Goal: Task Accomplishment & Management: Complete application form

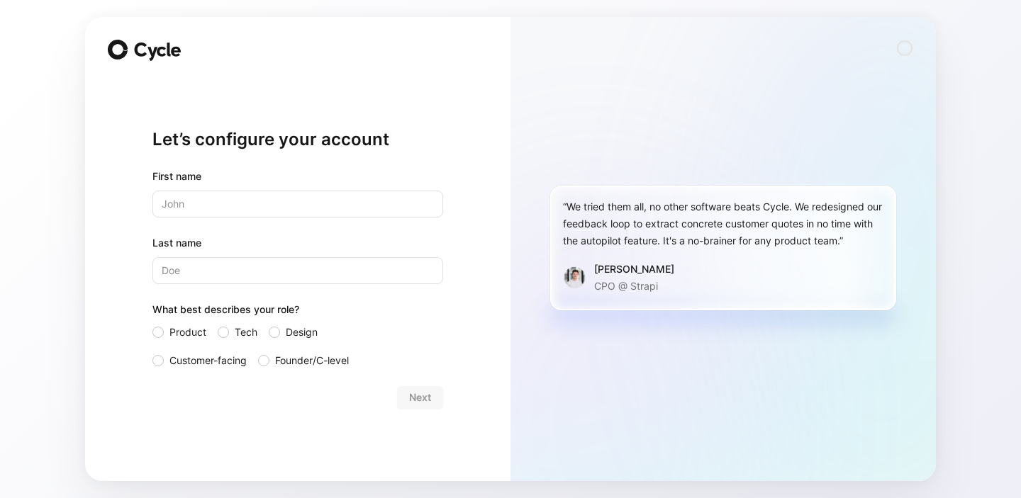
click at [0, 498] on com-1password-button at bounding box center [0, 498] width 0 height 0
type input "Klaudia"
type input "[PERSON_NAME]"
click at [188, 364] on span "Customer-facing" at bounding box center [207, 360] width 77 height 17
click at [152, 352] on input "Customer-facing" at bounding box center [152, 352] width 0 height 0
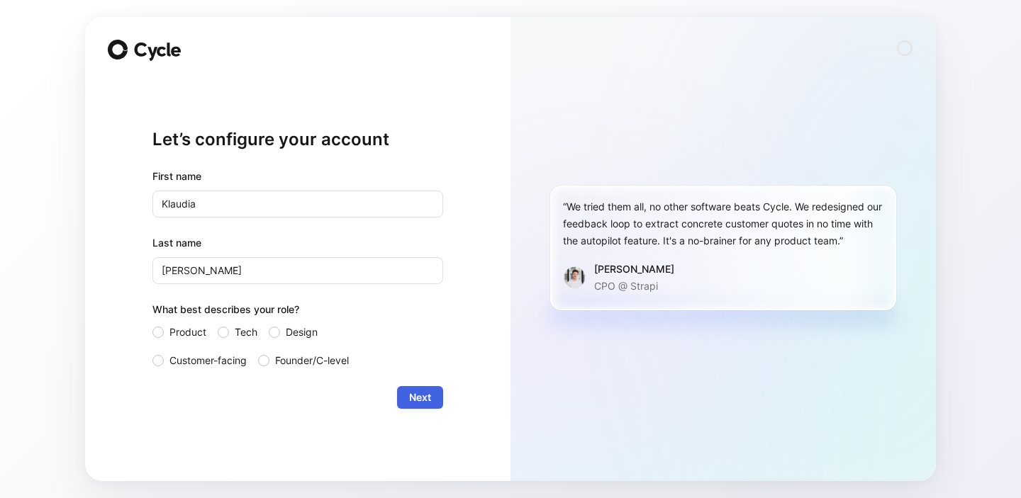
click at [437, 396] on button "Next" at bounding box center [420, 397] width 46 height 23
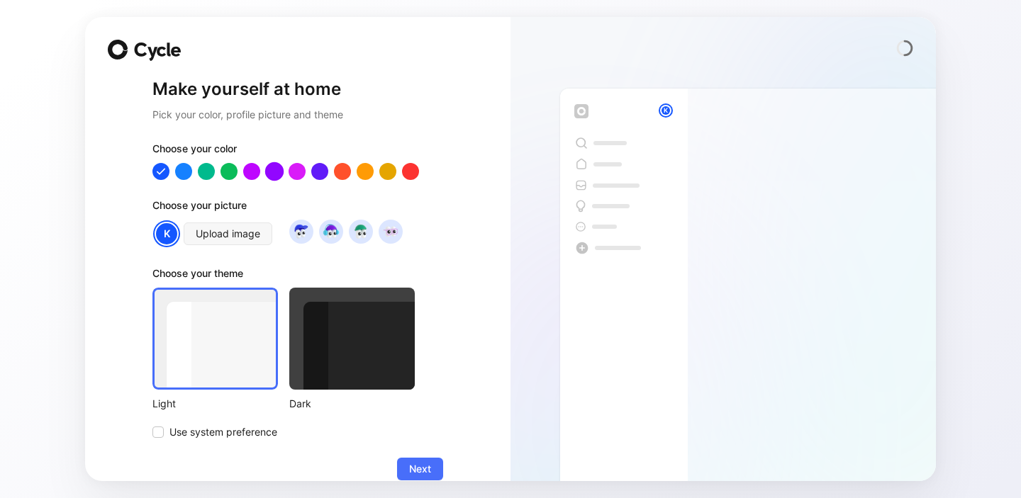
click at [272, 170] on div at bounding box center [274, 171] width 18 height 18
click at [311, 171] on div at bounding box center [320, 171] width 18 height 18
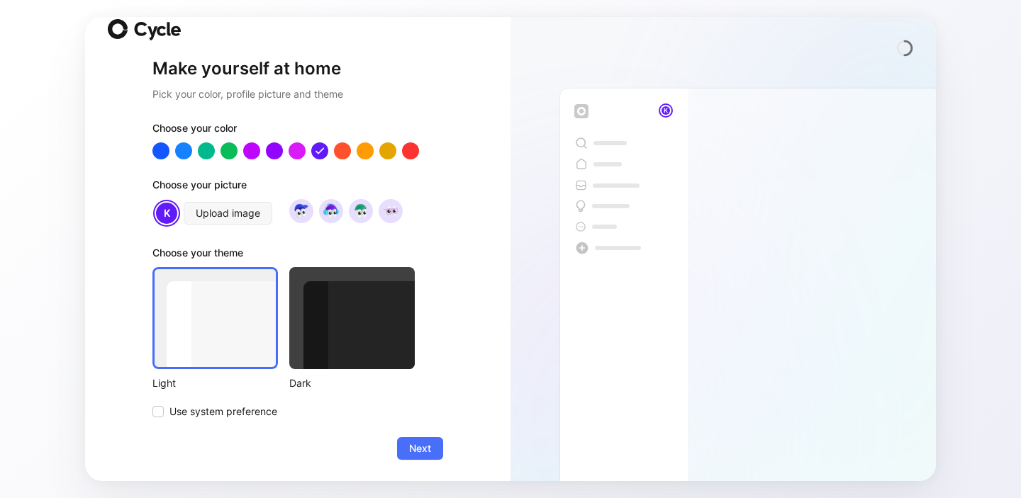
scroll to position [22, 0]
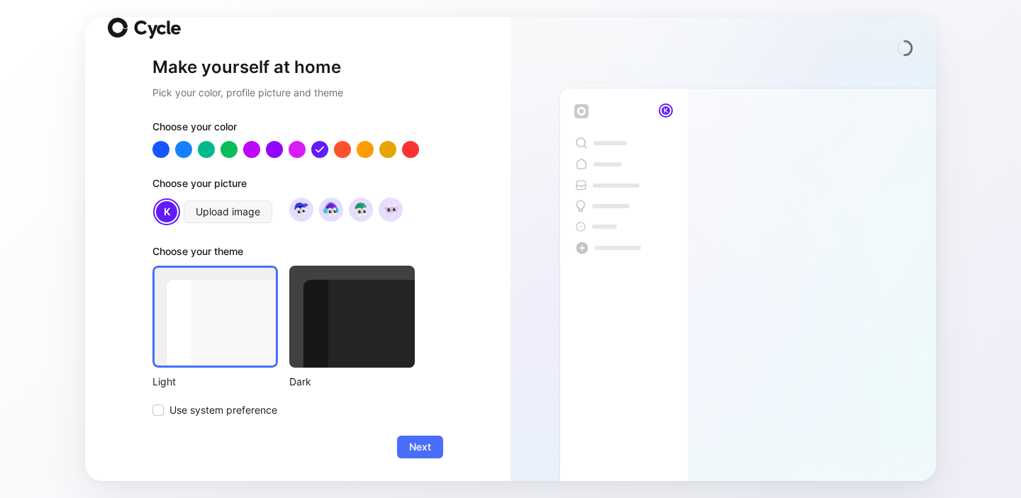
click at [337, 335] on div at bounding box center [351, 317] width 125 height 102
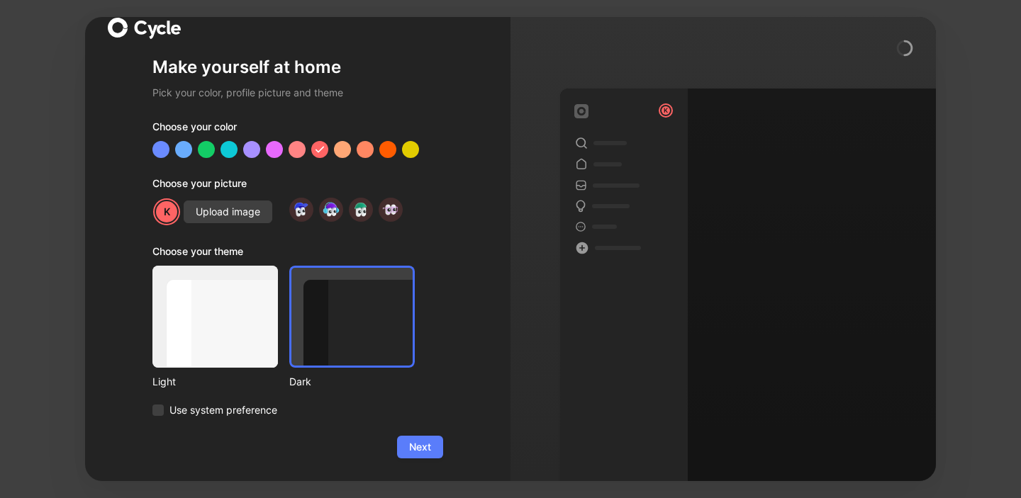
click at [415, 452] on span "Next" at bounding box center [420, 447] width 22 height 17
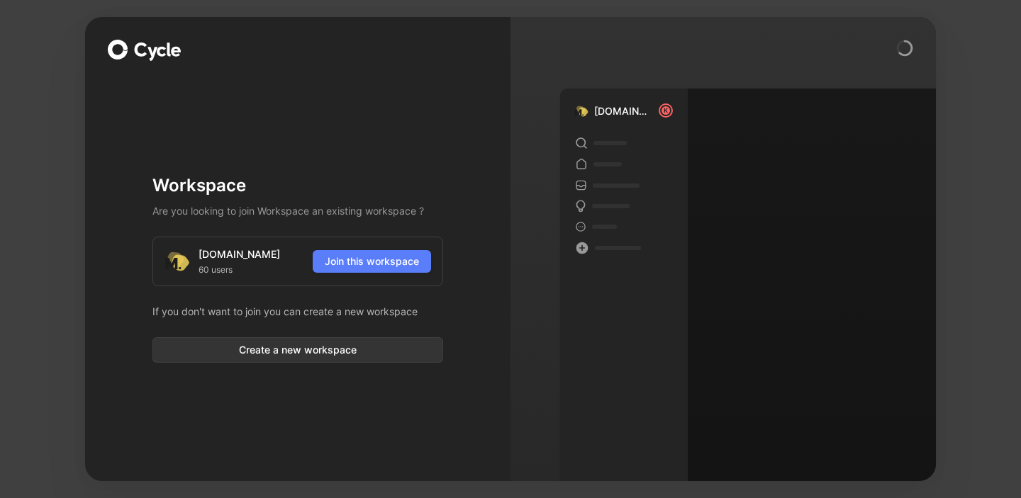
click at [385, 263] on span "Join this workspace" at bounding box center [372, 261] width 94 height 17
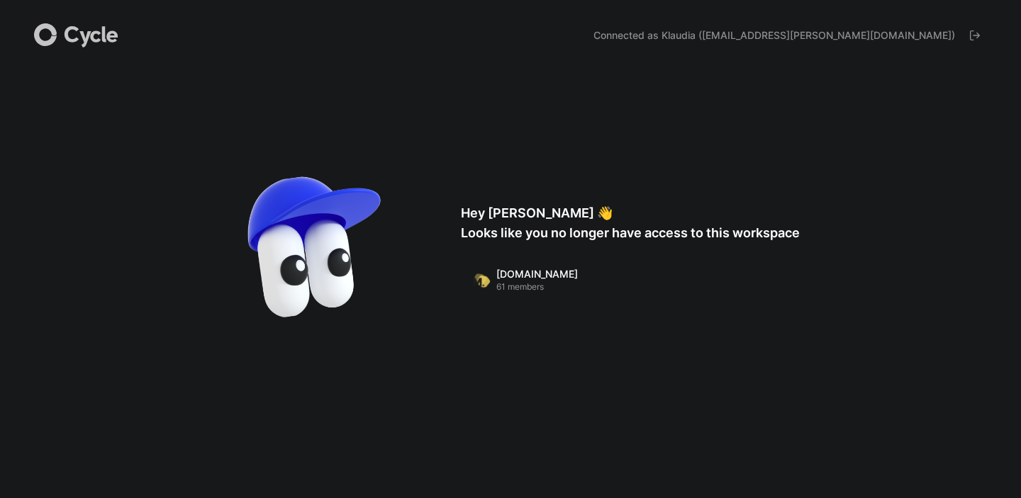
click at [839, 39] on span "Connected as Klaudia ([EMAIL_ADDRESS][PERSON_NAME][DOMAIN_NAME])" at bounding box center [774, 35] width 362 height 14
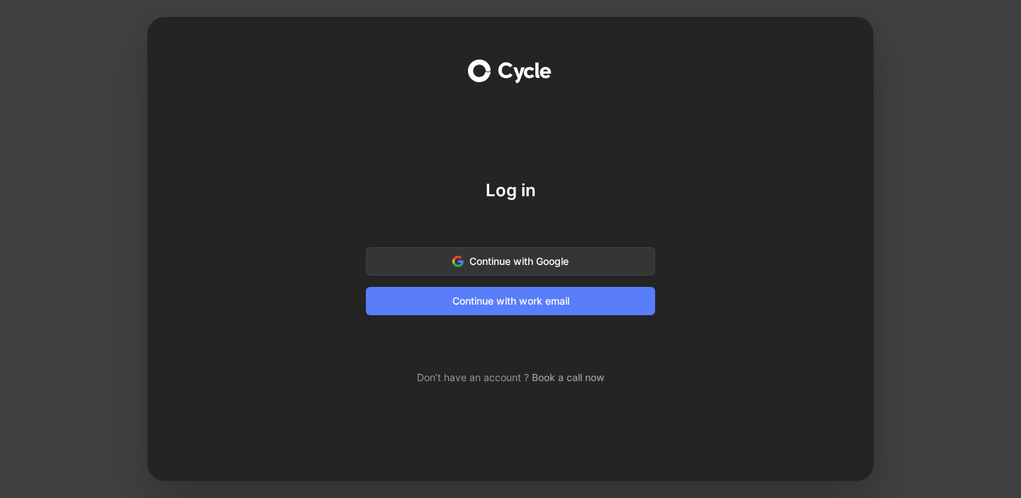
click at [523, 305] on span "Continue with work email" at bounding box center [511, 301] width 254 height 17
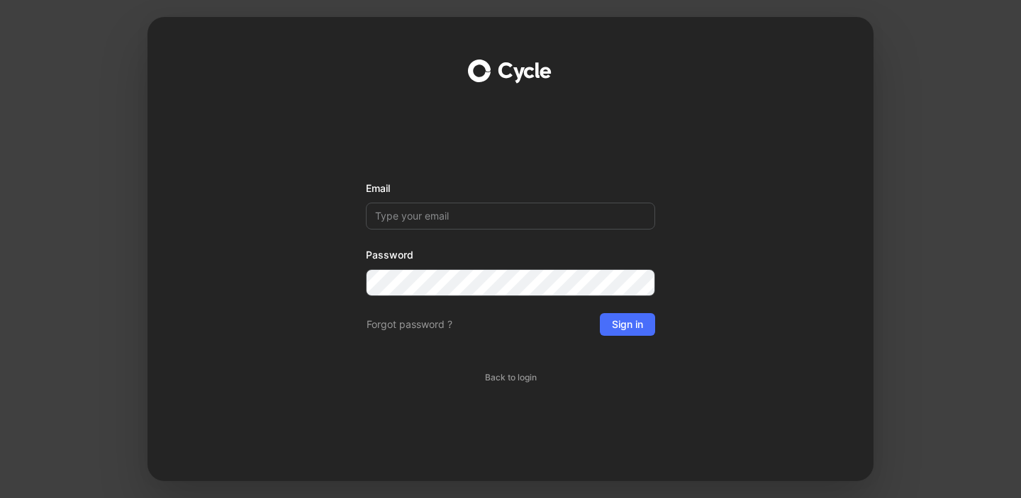
click at [515, 209] on input "Email" at bounding box center [510, 216] width 289 height 27
click at [516, 375] on span "Back to login" at bounding box center [511, 378] width 52 height 14
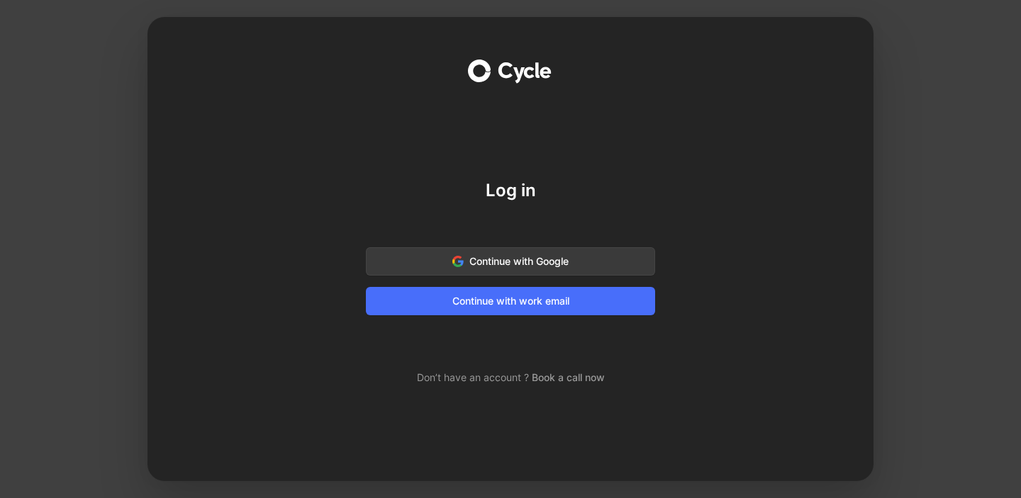
click at [540, 267] on span "Continue with Google" at bounding box center [511, 261] width 254 height 17
